Goal: Navigation & Orientation: Find specific page/section

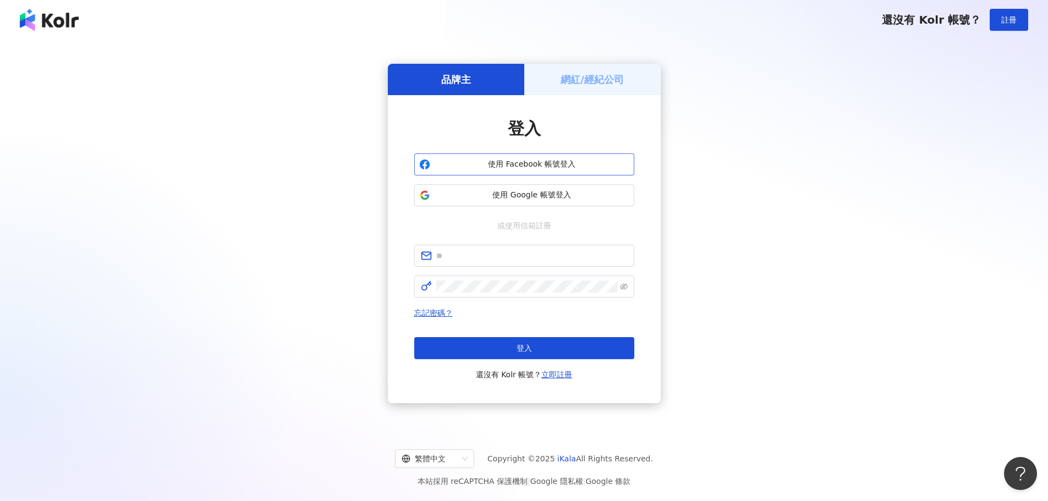
click at [514, 167] on span "使用 Facebook 帳號登入" at bounding box center [532, 164] width 195 height 11
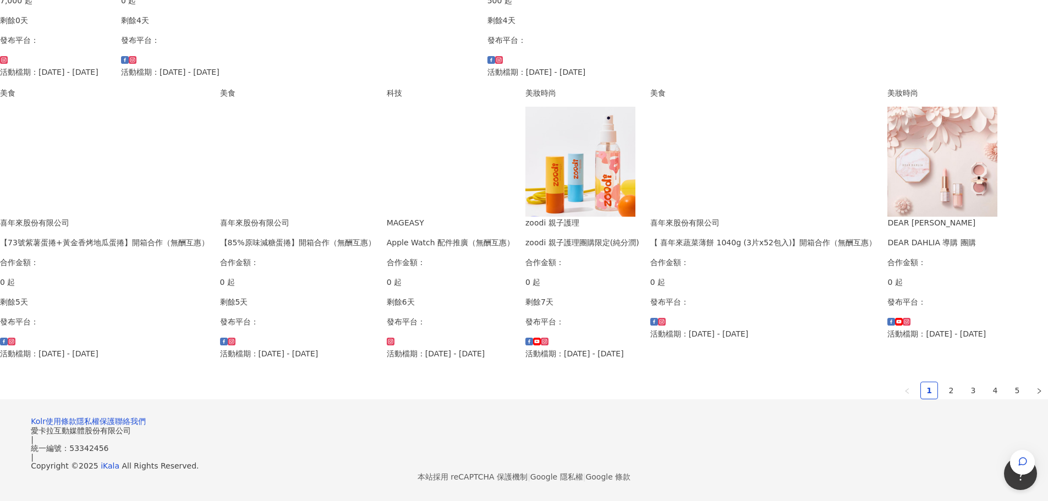
scroll to position [673, 0]
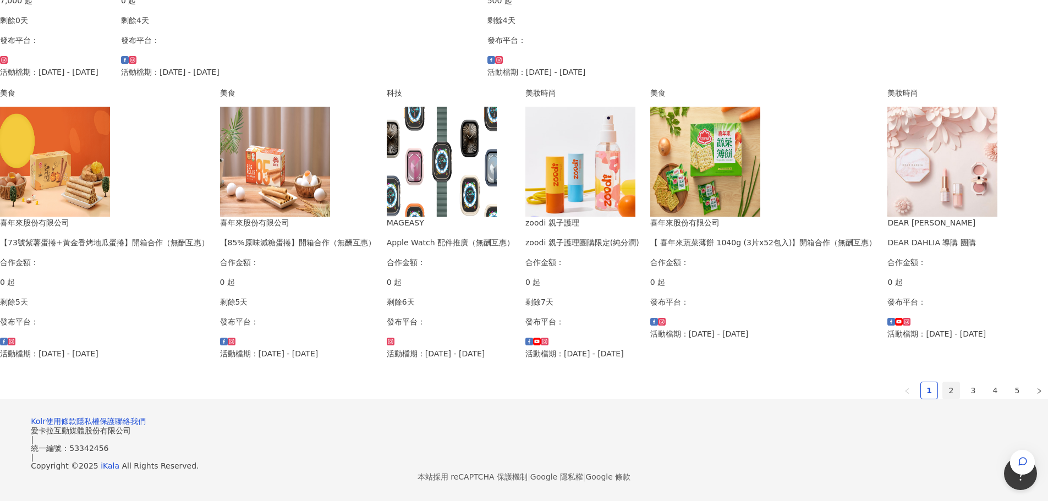
click at [943, 382] on link "2" at bounding box center [951, 390] width 17 height 17
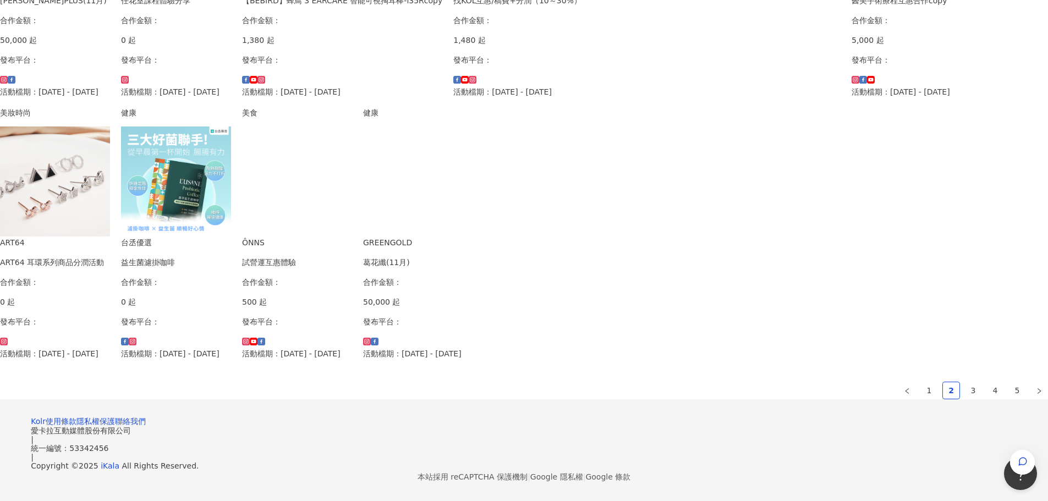
scroll to position [645, 0]
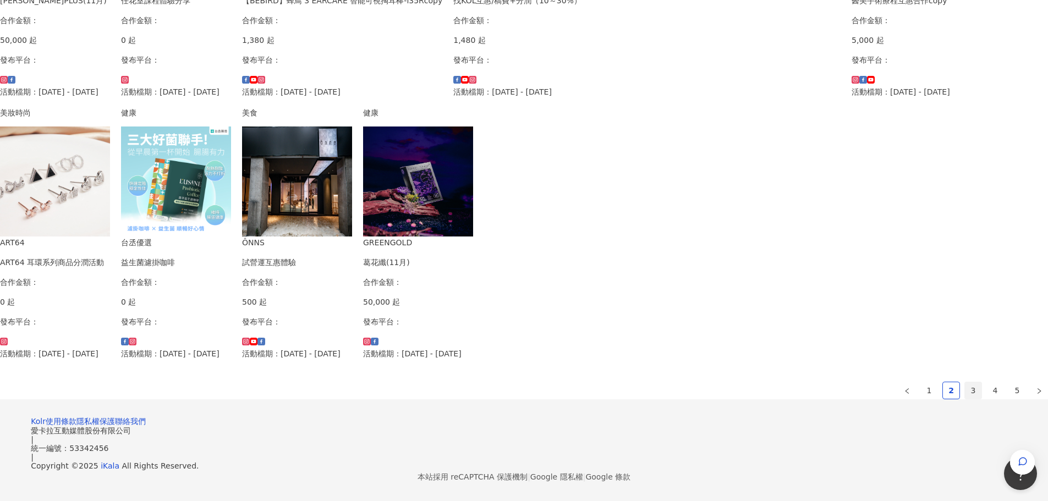
click at [965, 382] on link "3" at bounding box center [973, 390] width 17 height 17
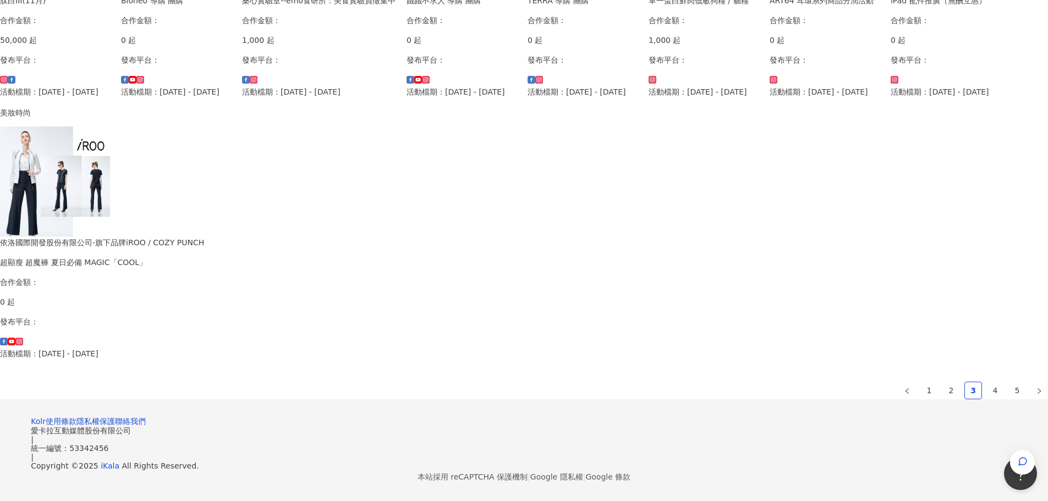
scroll to position [631, 0]
click at [987, 382] on link "4" at bounding box center [995, 390] width 17 height 17
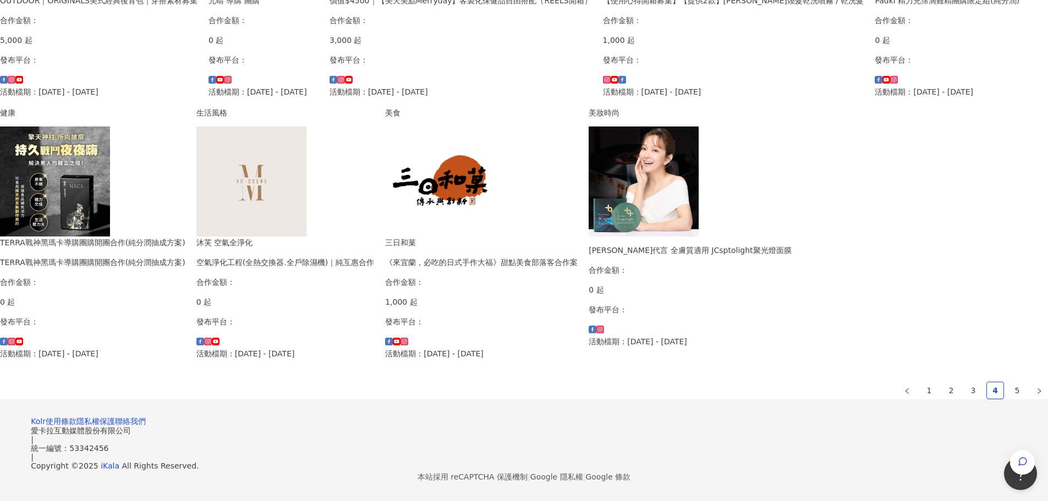
scroll to position [660, 0]
click at [1009, 382] on link "5" at bounding box center [1017, 390] width 17 height 17
